Goal: Task Accomplishment & Management: Manage account settings

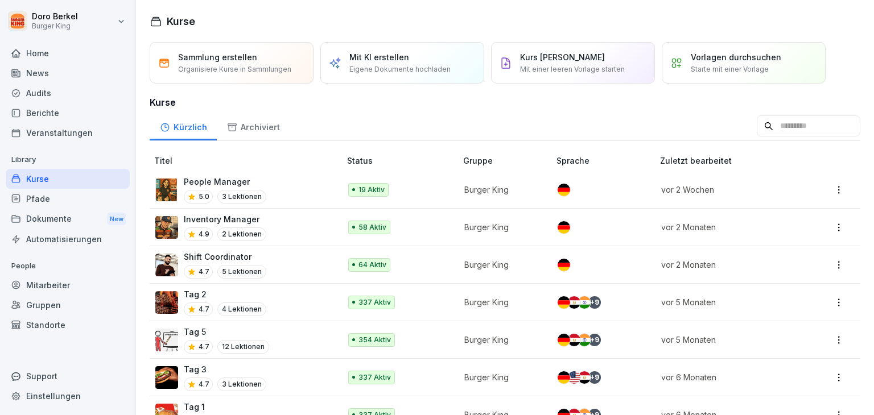
click at [42, 109] on div "Berichte" at bounding box center [68, 113] width 124 height 20
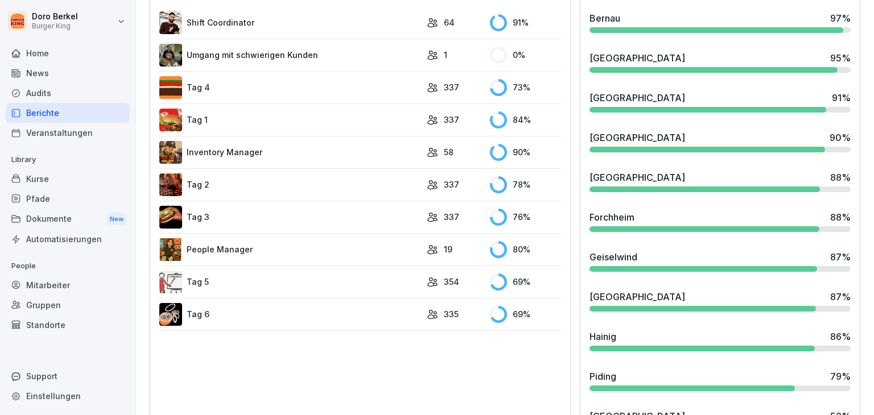
scroll to position [341, 0]
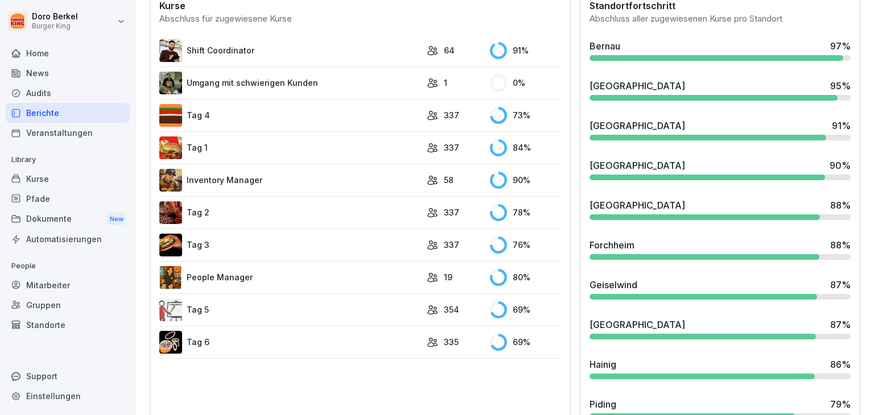
click at [56, 287] on div "Mitarbeiter" at bounding box center [68, 285] width 124 height 20
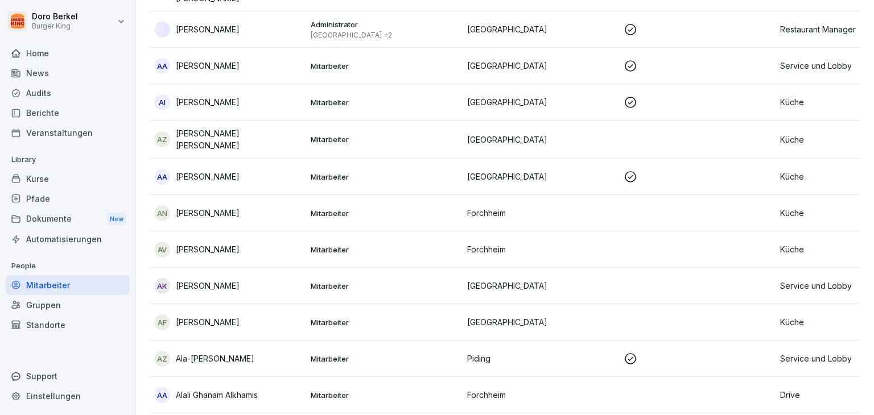
scroll to position [11, 0]
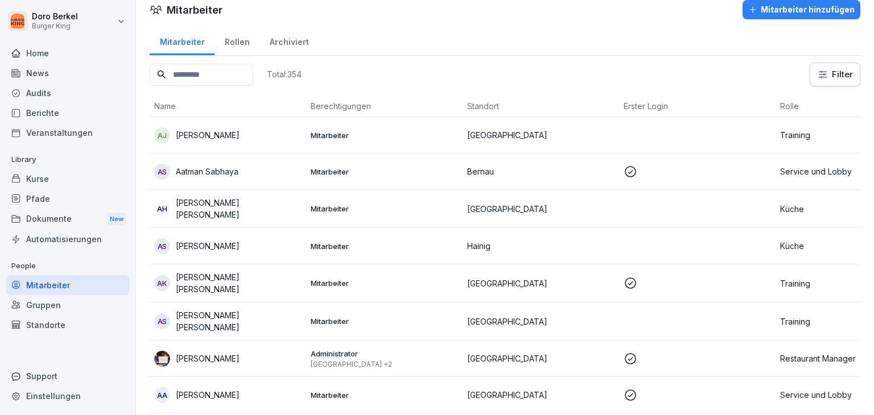
click at [191, 65] on input at bounding box center [202, 75] width 104 height 22
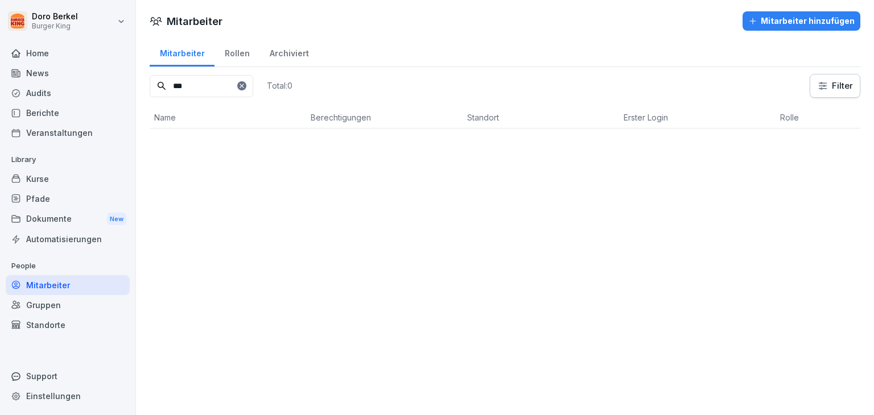
scroll to position [0, 0]
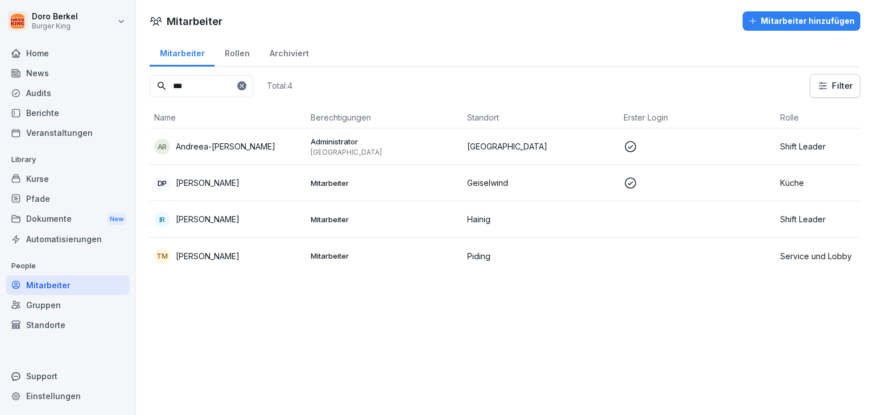
click at [200, 143] on p "Andreea-Iasmina Radu" at bounding box center [226, 147] width 100 height 12
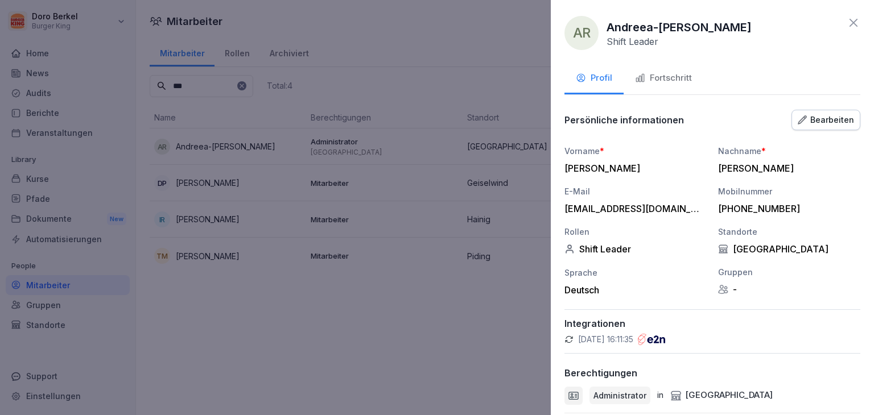
click at [675, 75] on div "Fortschritt" at bounding box center [663, 78] width 57 height 13
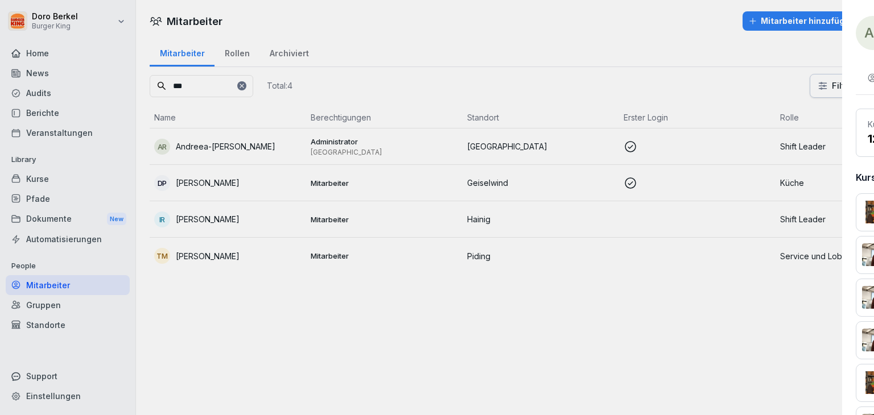
drag, startPoint x: 207, startPoint y: 87, endPoint x: 63, endPoint y: 85, distance: 144.5
click at [71, 86] on div at bounding box center [437, 207] width 874 height 415
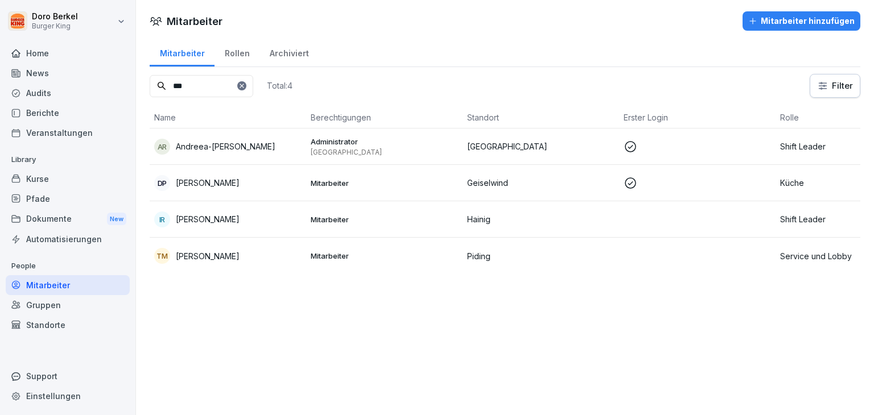
click at [182, 82] on input "***" at bounding box center [202, 86] width 104 height 22
type input "*"
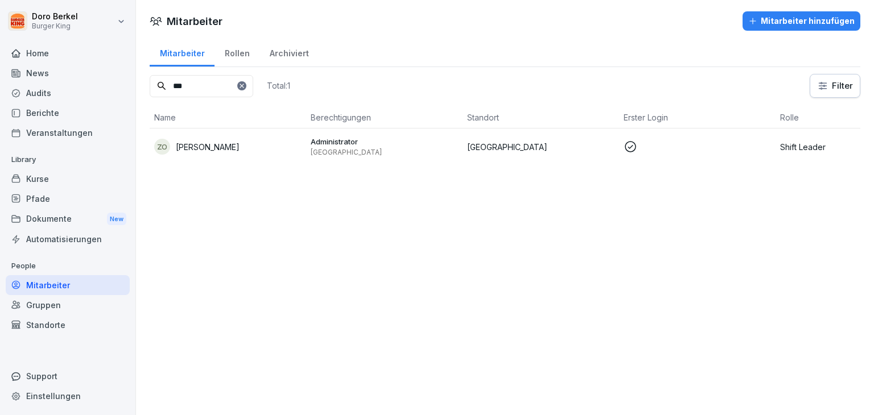
type input "***"
click at [193, 150] on p "Zozan Oezdemir" at bounding box center [208, 147] width 64 height 12
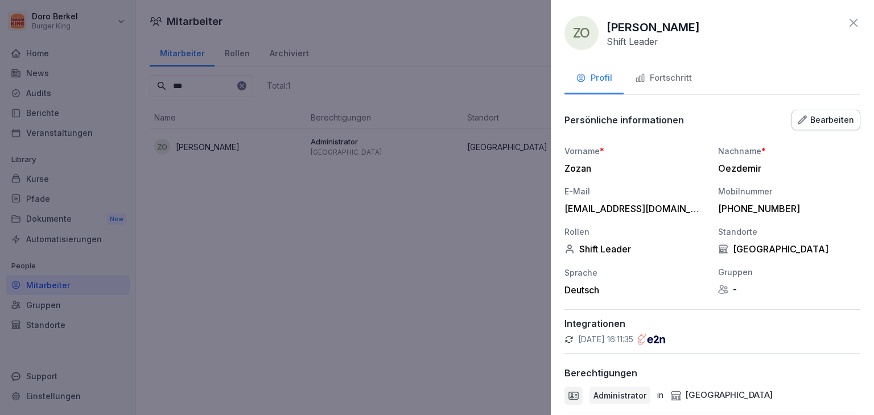
click at [666, 84] on div "Fortschritt" at bounding box center [663, 78] width 57 height 13
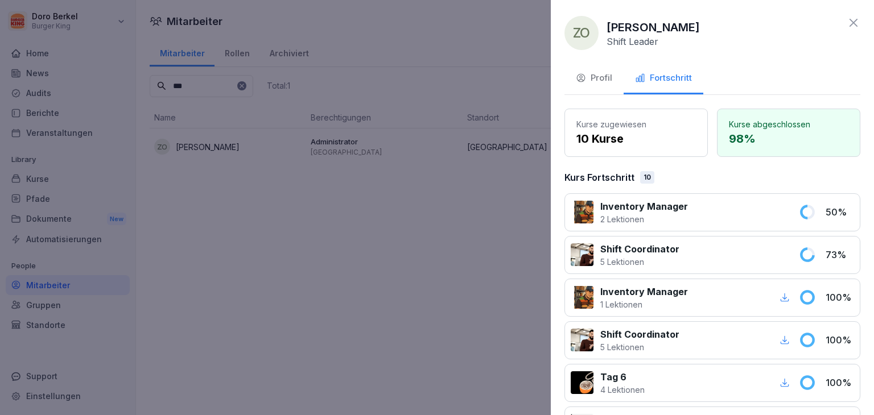
click at [625, 210] on p "Inventory Manager" at bounding box center [644, 207] width 88 height 14
click at [330, 243] on div at bounding box center [437, 207] width 874 height 415
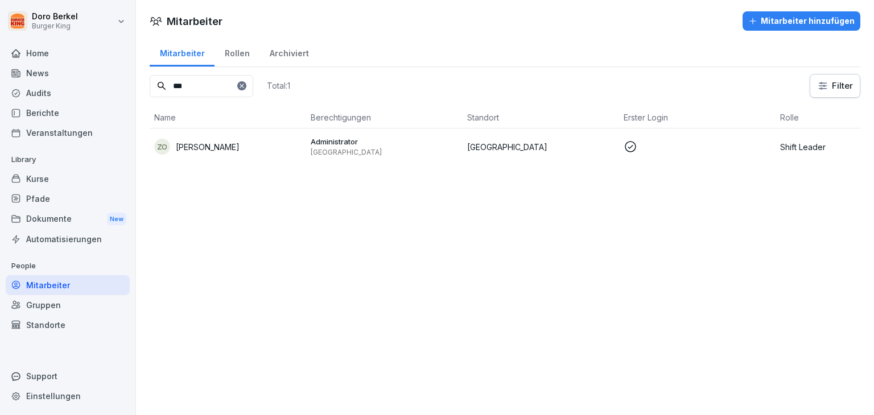
click at [53, 178] on div "Kurse" at bounding box center [68, 179] width 124 height 20
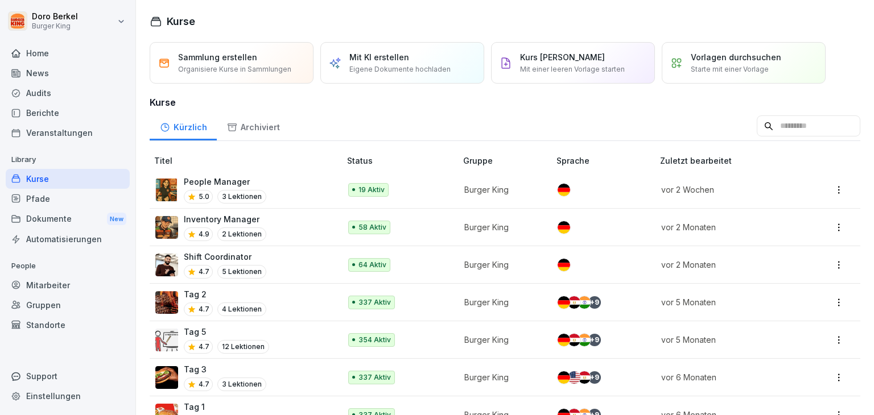
click at [208, 178] on p "People Manager" at bounding box center [225, 182] width 82 height 12
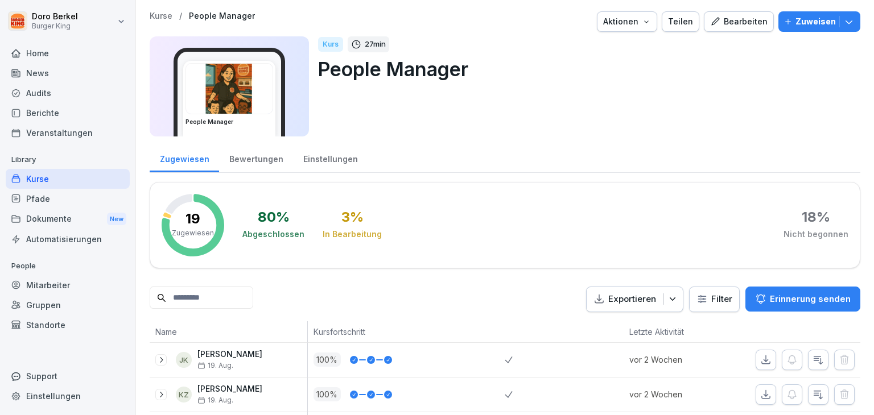
click at [216, 290] on input at bounding box center [202, 298] width 104 height 22
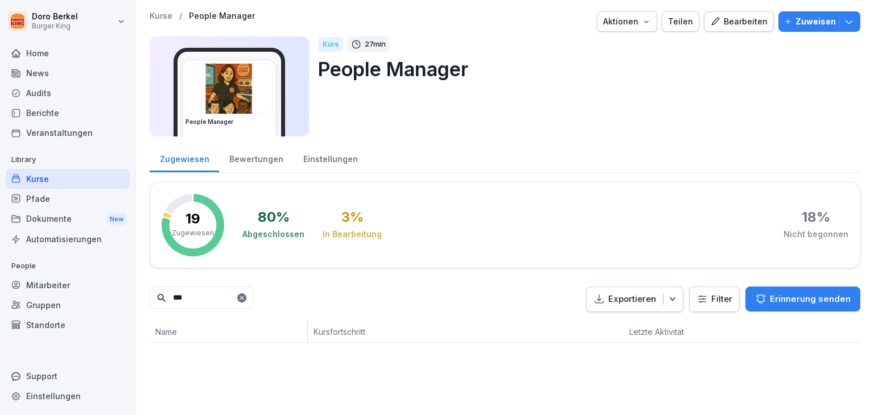
type input "***"
click at [243, 296] on icon at bounding box center [241, 298] width 4 height 4
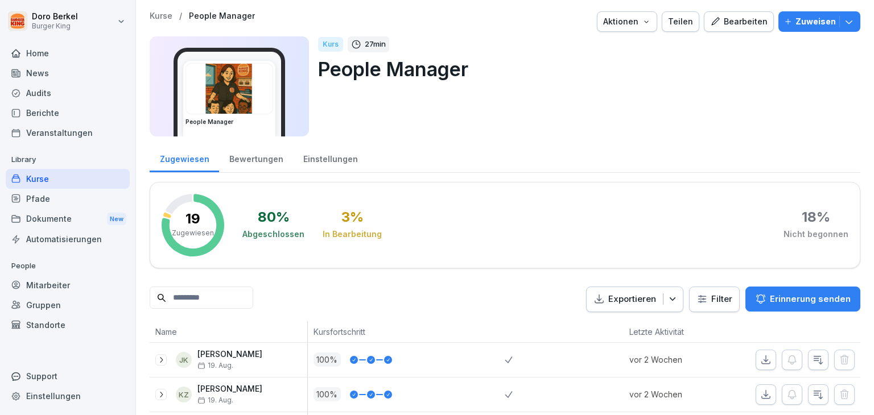
click at [166, 11] on p "Kurse" at bounding box center [161, 16] width 23 height 10
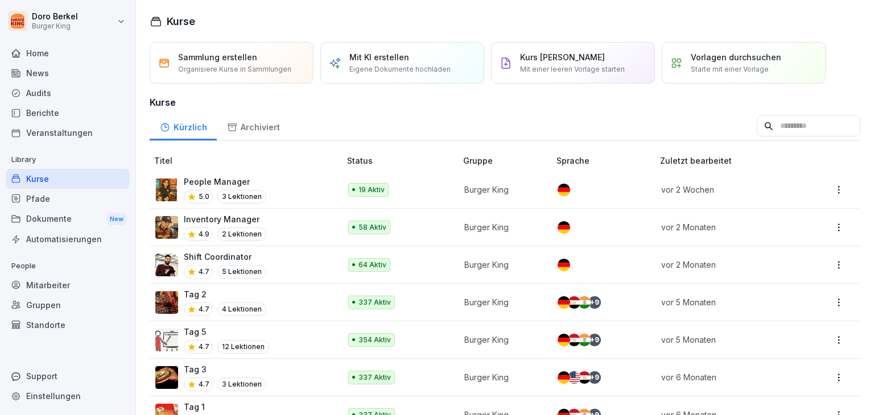
click at [209, 220] on p "Inventory Manager" at bounding box center [225, 219] width 82 height 12
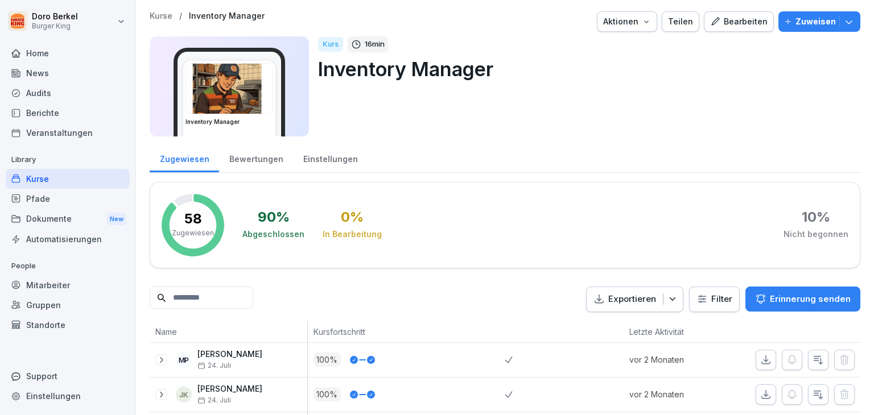
click at [195, 299] on input at bounding box center [202, 298] width 104 height 22
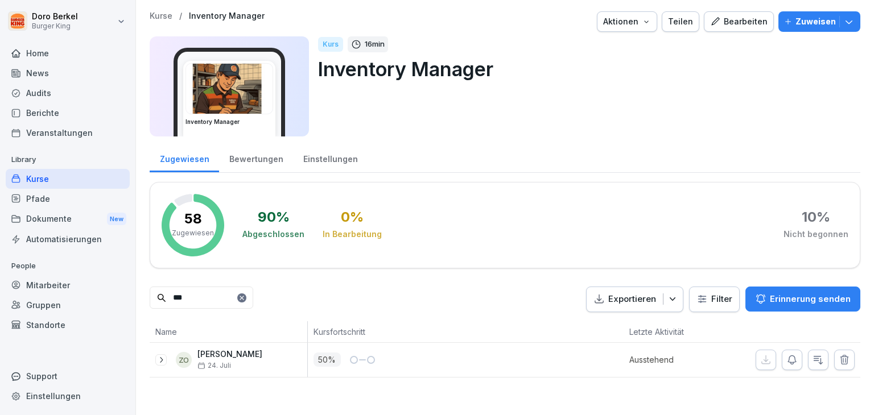
type input "***"
click at [164, 16] on p "Kurse" at bounding box center [161, 16] width 23 height 10
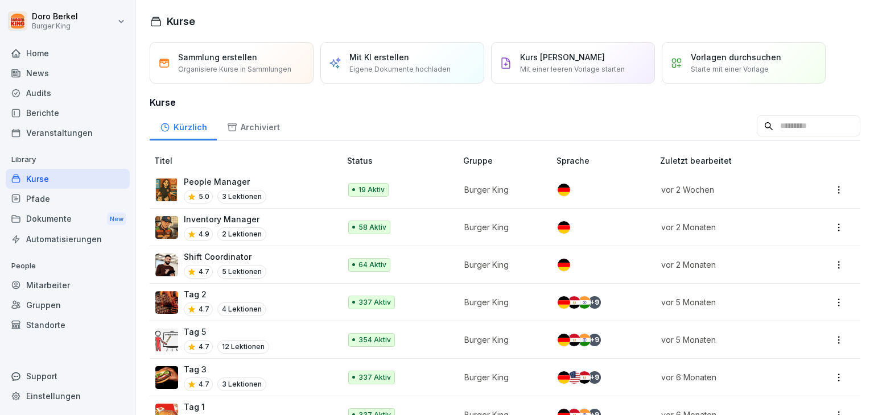
click at [201, 254] on p "Shift Coordinator" at bounding box center [225, 257] width 82 height 12
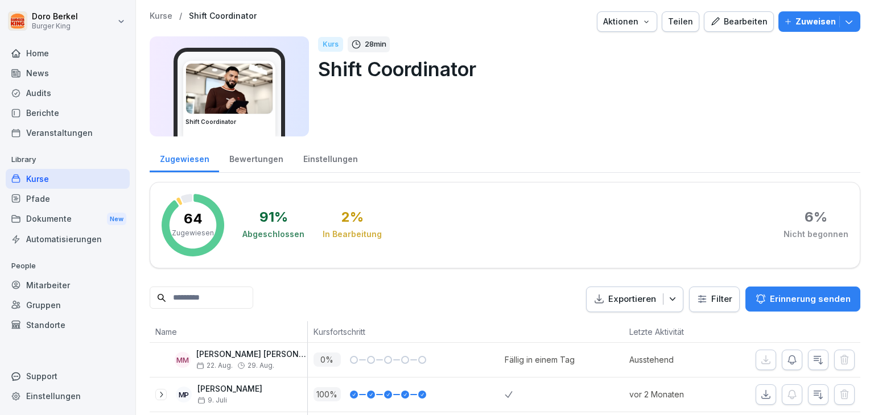
click at [203, 287] on input at bounding box center [202, 298] width 104 height 22
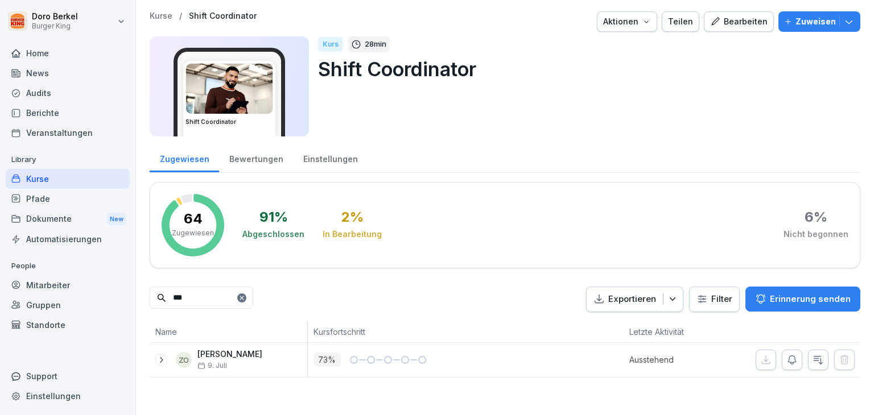
type input "***"
click at [331, 360] on p "73 %" at bounding box center [326, 360] width 27 height 14
click at [45, 290] on div "Mitarbeiter" at bounding box center [68, 285] width 124 height 20
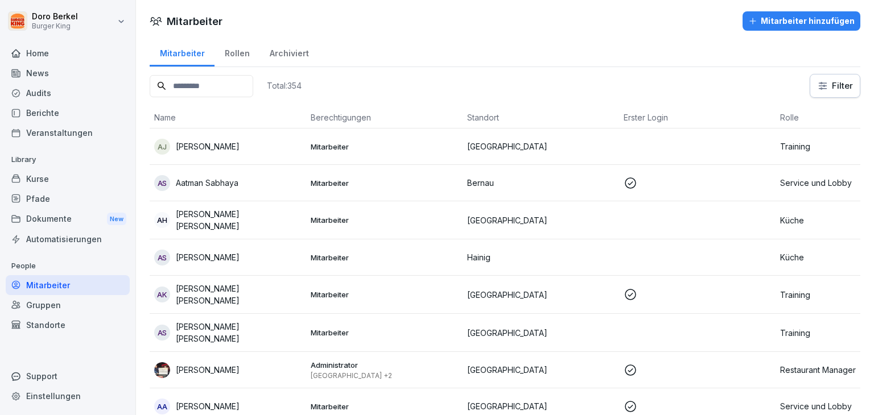
click at [187, 89] on input at bounding box center [202, 86] width 104 height 22
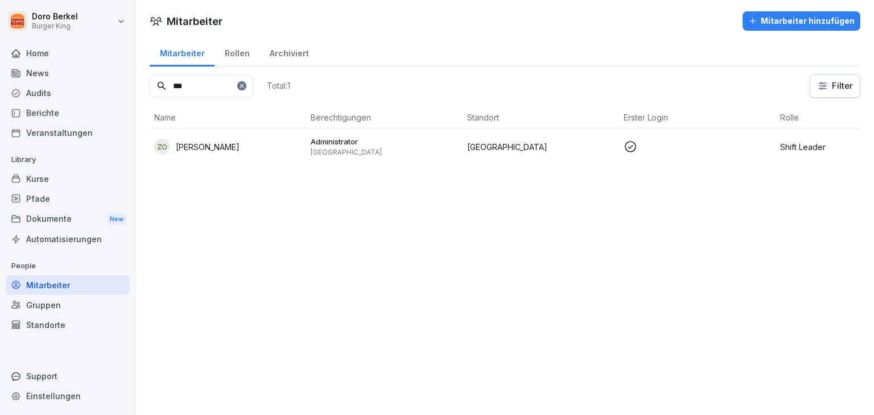
type input "***"
click at [208, 145] on p "Zozan Oezdemir" at bounding box center [208, 147] width 64 height 12
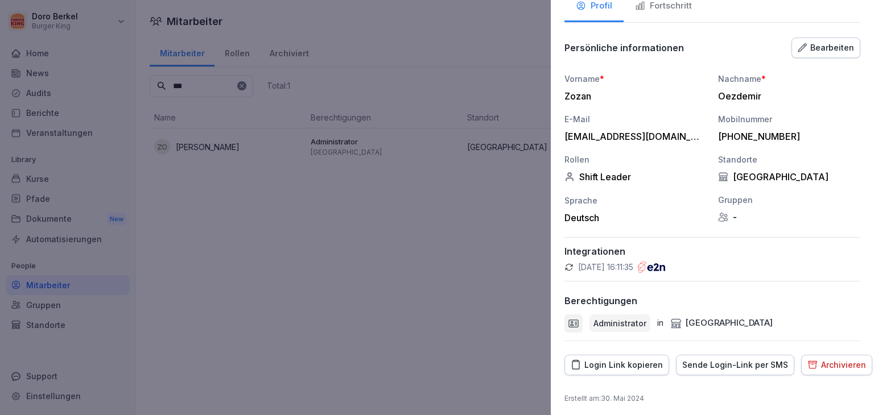
scroll to position [75, 0]
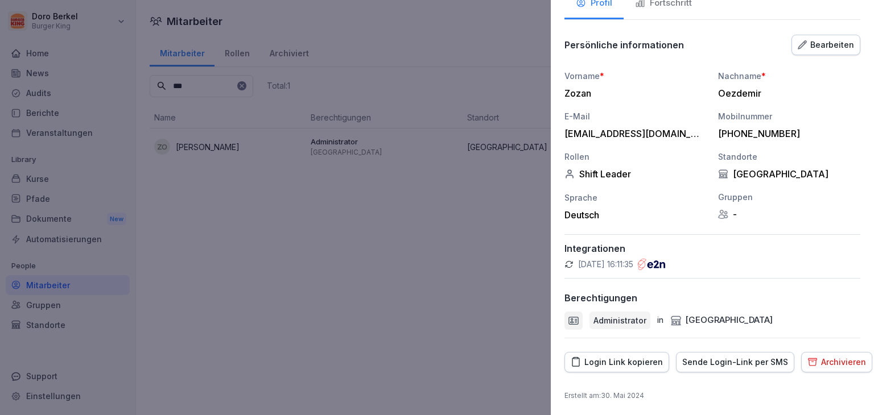
click at [622, 359] on div "Login Link kopieren" at bounding box center [617, 362] width 92 height 13
